Goal: Information Seeking & Learning: Learn about a topic

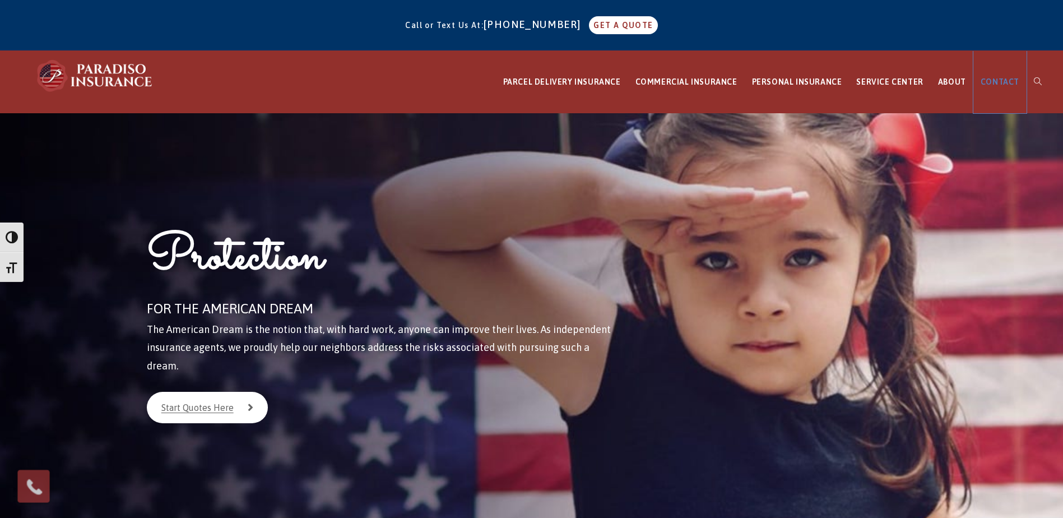
click at [1017, 85] on span "CONTACT" at bounding box center [1000, 81] width 39 height 9
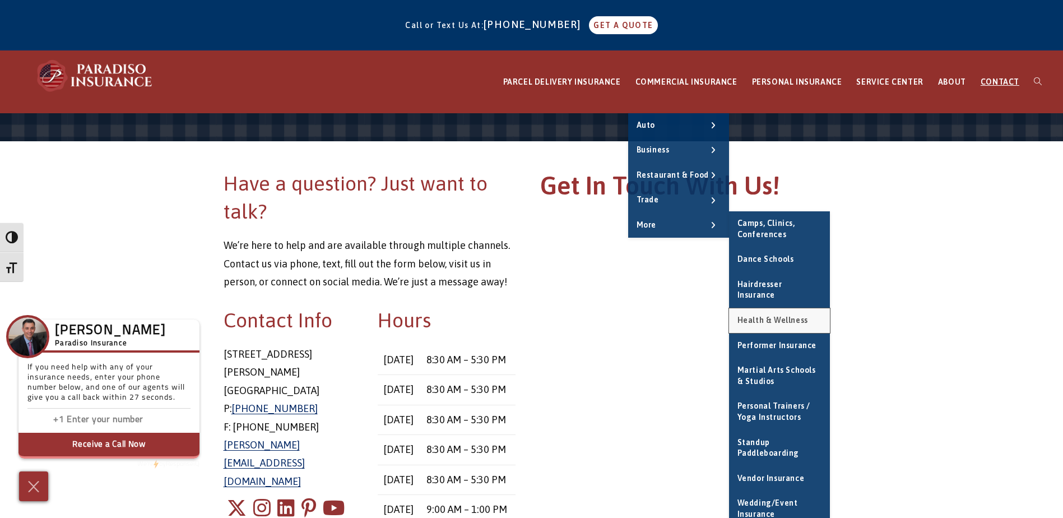
click at [802, 316] on span "Health & Wellness" at bounding box center [772, 320] width 71 height 9
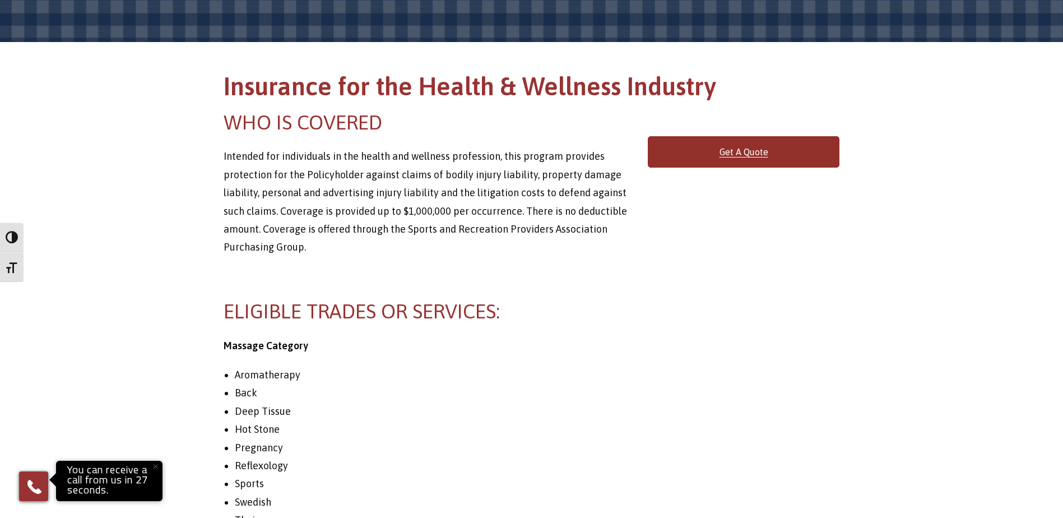
scroll to position [113, 0]
